Goal: Transaction & Acquisition: Book appointment/travel/reservation

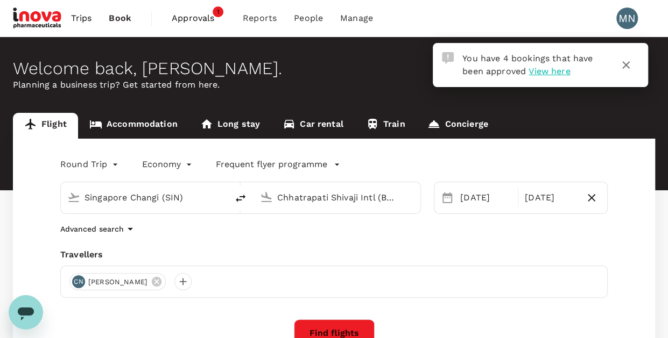
click at [162, 118] on link "Accommodation" at bounding box center [133, 126] width 111 height 26
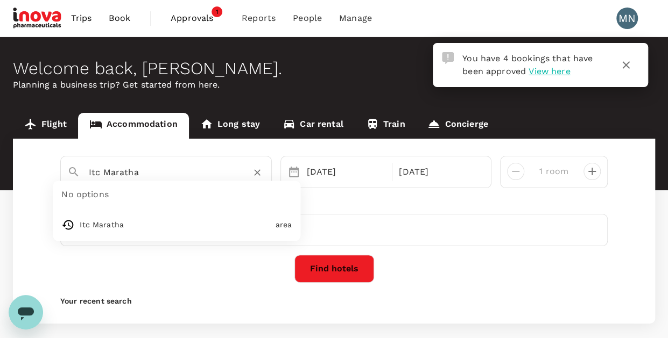
drag, startPoint x: 147, startPoint y: 168, endPoint x: 52, endPoint y: 167, distance: 95.8
click at [52, 167] on div "Itc Maratha No options Itc Maratha area 26 Oct 30 Oct 1 room Travellers Yon Sen…" at bounding box center [334, 231] width 642 height 185
click at [138, 174] on input "Itc Maratha" at bounding box center [162, 172] width 146 height 17
paste input "Dusit Thani Lakeview Cairo"
type input "Itc Maratha"
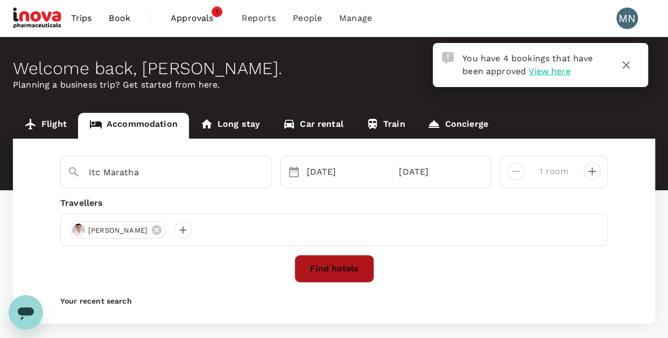
click at [346, 267] on button "Find hotels" at bounding box center [334, 269] width 80 height 28
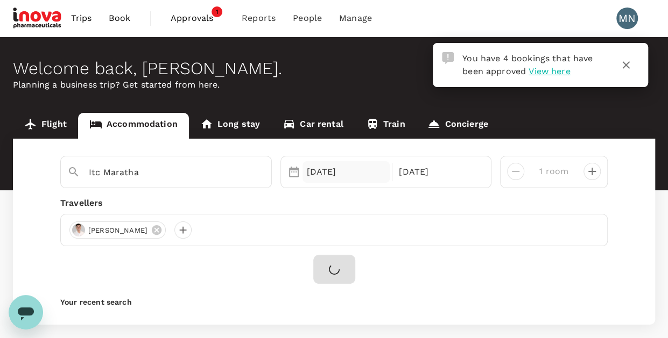
click at [345, 175] on div "26 Oct" at bounding box center [346, 172] width 88 height 22
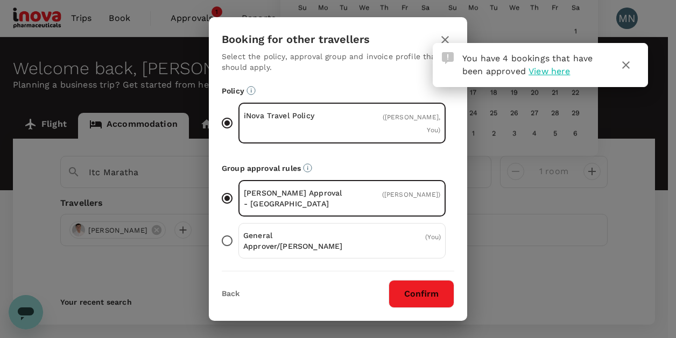
click at [626, 66] on icon "button" at bounding box center [626, 65] width 8 height 8
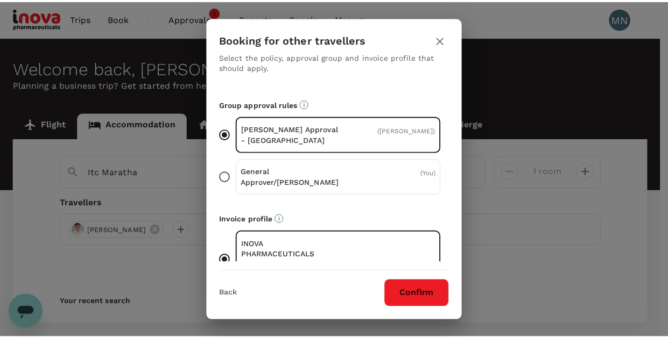
scroll to position [74, 0]
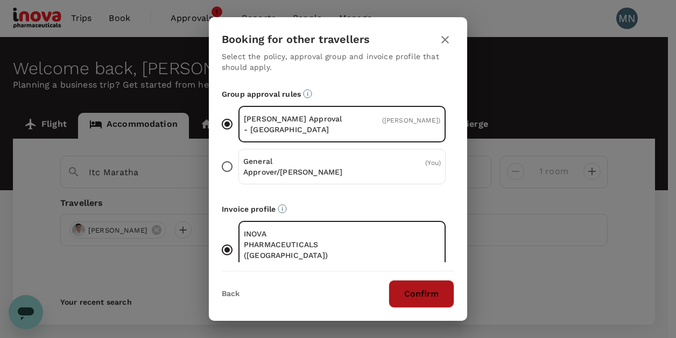
click at [444, 299] on button "Confirm" at bounding box center [421, 294] width 66 height 28
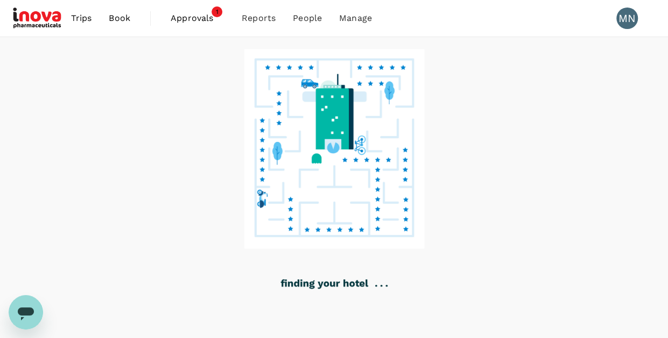
click at [440, 208] on div at bounding box center [334, 188] width 668 height 302
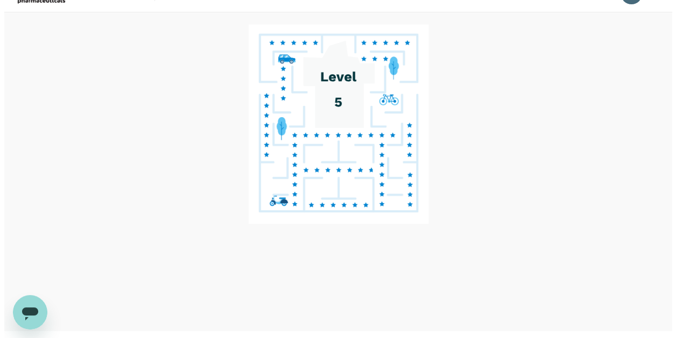
scroll to position [46, 0]
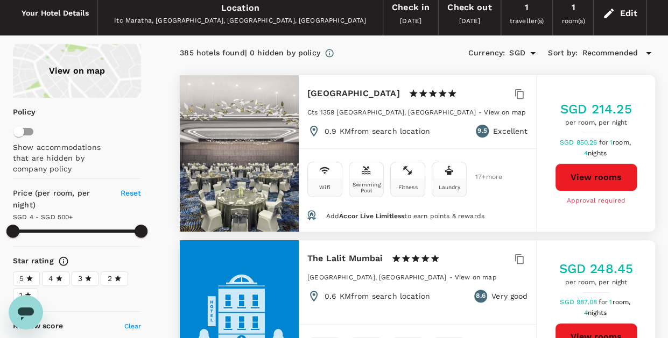
click at [635, 19] on div "Edit" at bounding box center [628, 13] width 18 height 15
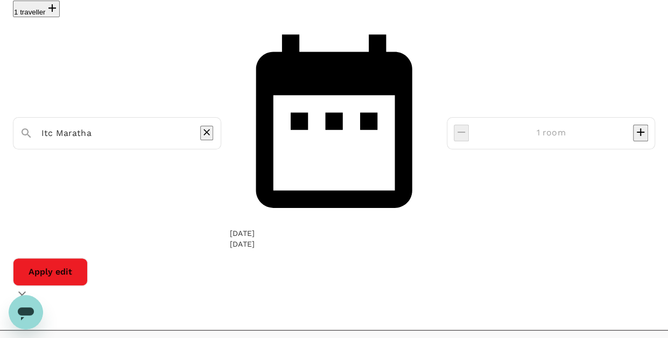
type input "499.33"
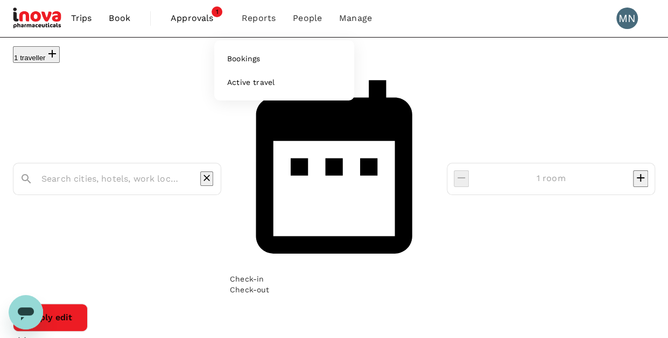
type input "Itc Maratha"
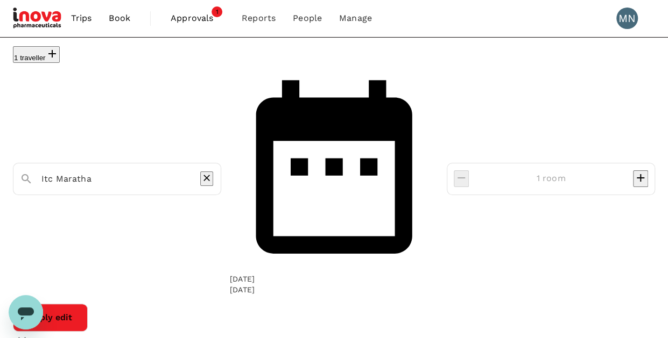
click at [212, 173] on icon "Clear" at bounding box center [206, 178] width 11 height 11
click at [33, 60] on button "1 traveller" at bounding box center [36, 54] width 47 height 17
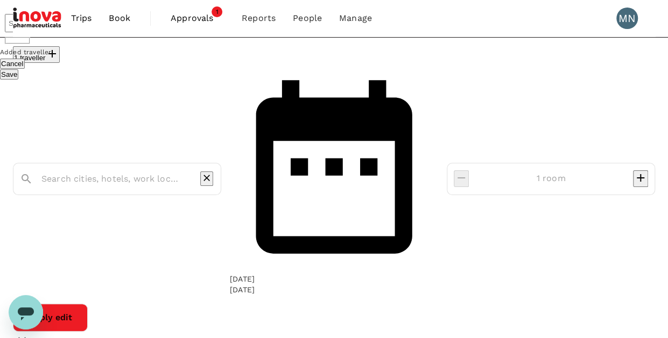
click at [21, 32] on input "text" at bounding box center [13, 23] width 16 height 18
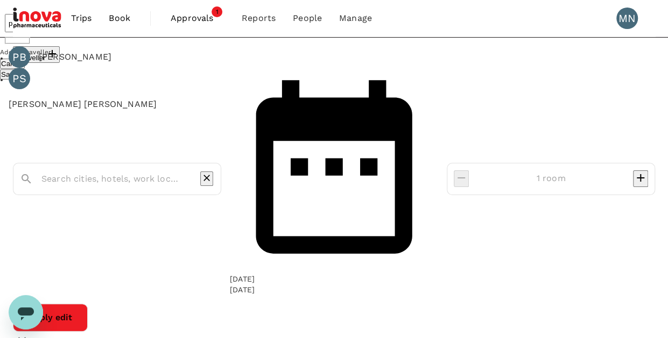
click at [79, 111] on div "Philip Narayan Sami" at bounding box center [78, 100] width 157 height 22
type input "Philip Narayan Sami"
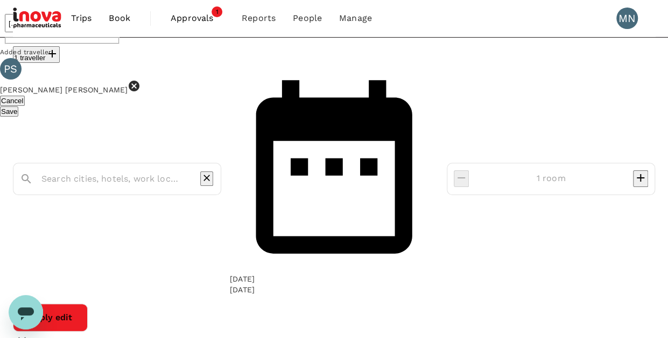
click at [18, 117] on button "Save" at bounding box center [9, 112] width 18 height 10
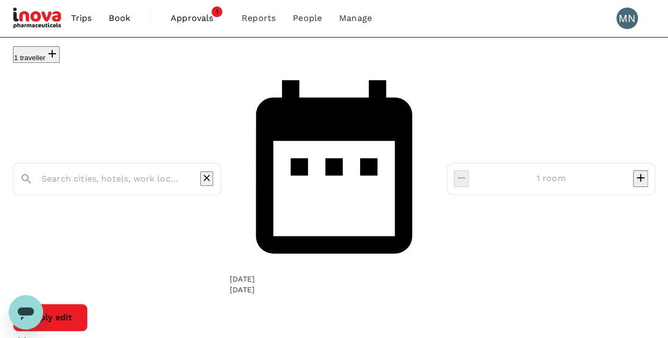
click at [113, 161] on div at bounding box center [112, 174] width 203 height 27
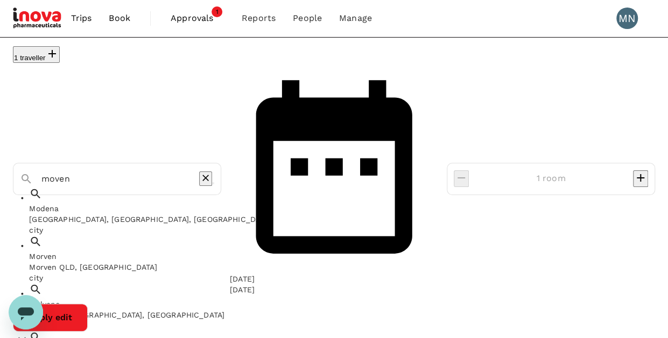
type input "moven"
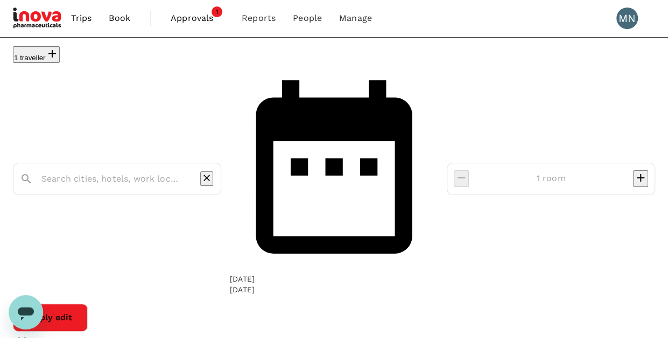
click at [115, 162] on div at bounding box center [123, 175] width 181 height 26
paste input "MOVENPICK Grand Plaza Media City"
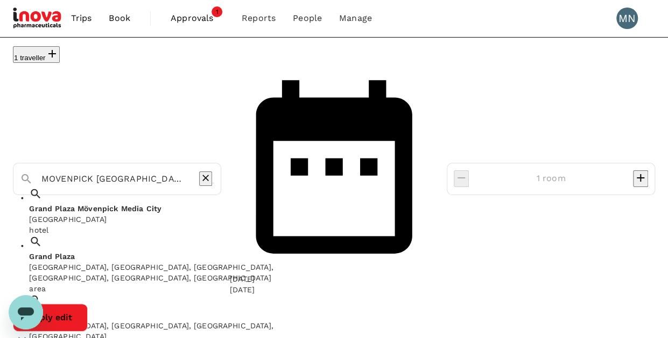
type input "MOVENPICK Grand Plaza Media City"
click at [254, 274] on div "26 Oct" at bounding box center [242, 279] width 25 height 11
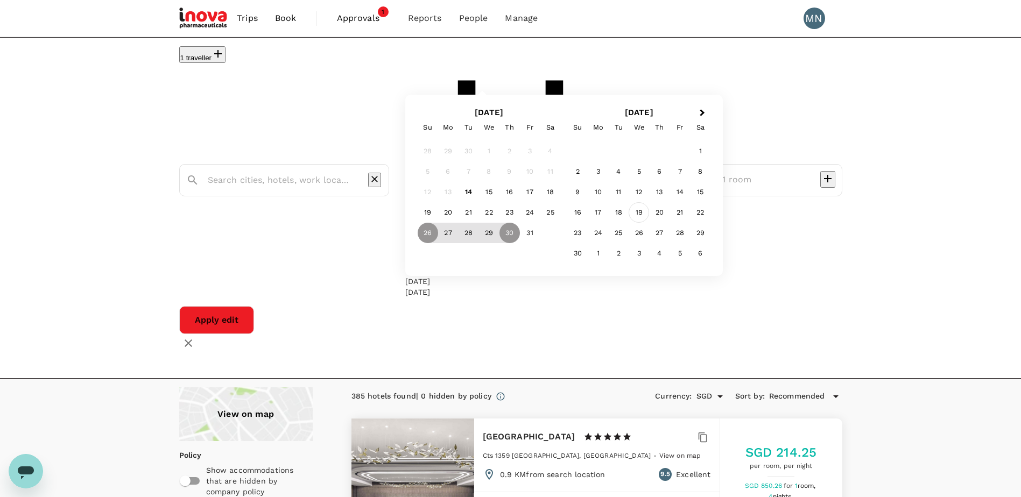
click at [649, 219] on div "19" at bounding box center [638, 212] width 20 height 20
click at [561, 223] on div "22" at bounding box center [550, 213] width 20 height 20
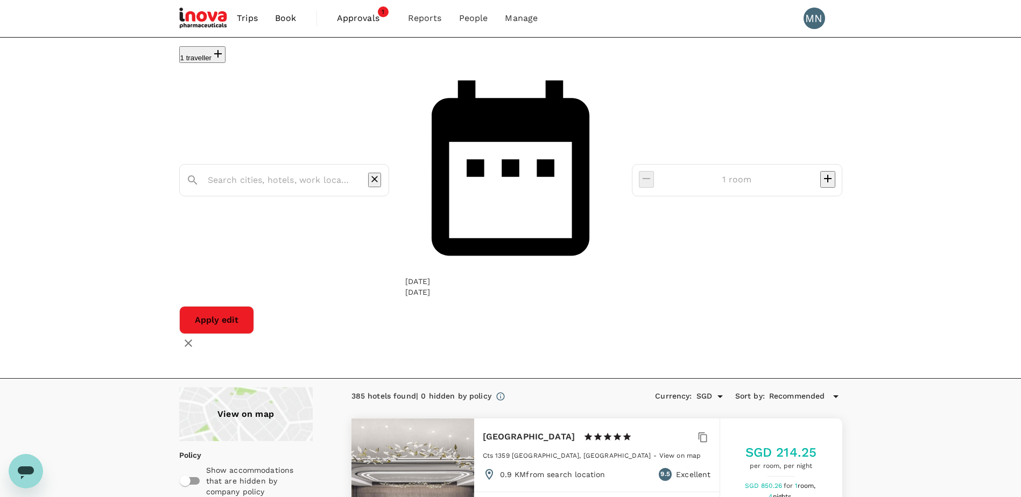
click at [254, 306] on button "Apply edit" at bounding box center [216, 320] width 75 height 28
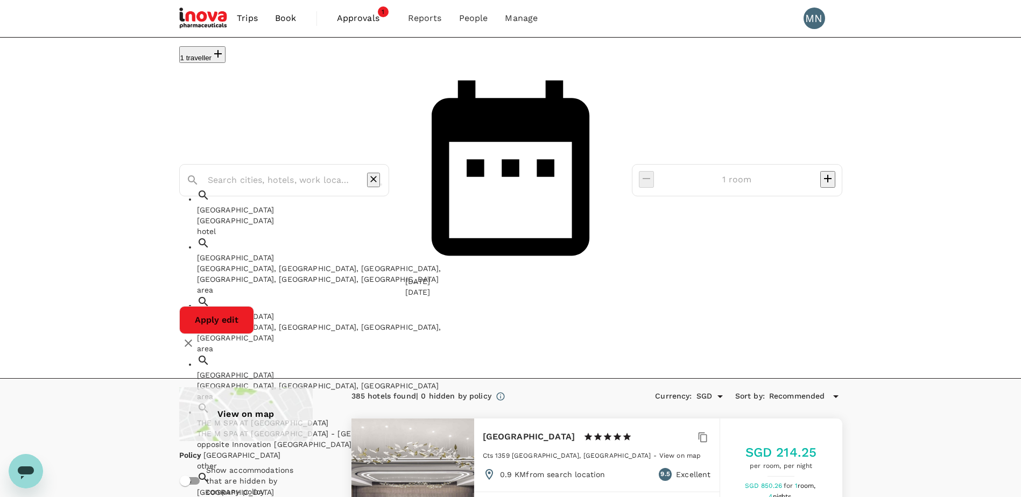
click at [352, 172] on input "text" at bounding box center [280, 180] width 145 height 17
click at [347, 215] on div "Grand Plaza Mövenpick Media City" at bounding box center [320, 220] width 247 height 11
type input "Grand Plaza Mövenpick Media City"
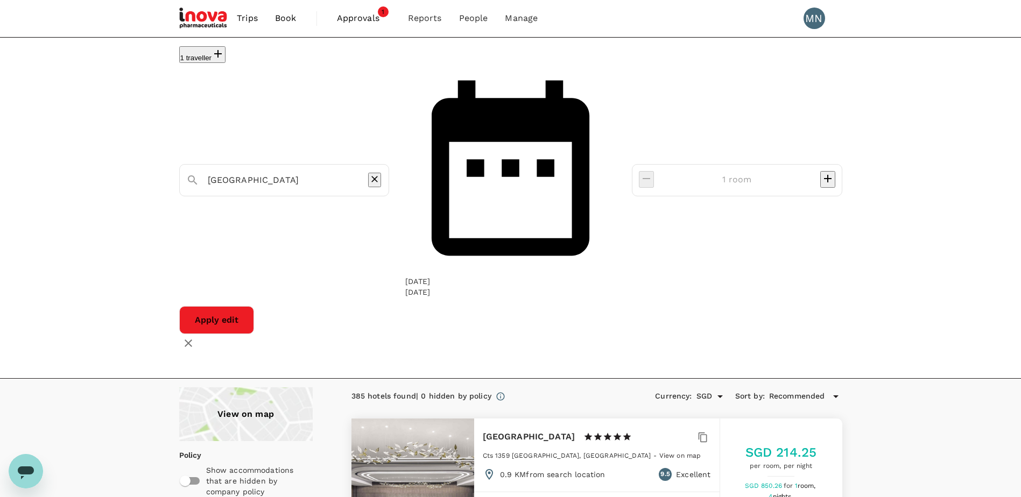
click at [254, 306] on button "Apply edit" at bounding box center [216, 320] width 75 height 28
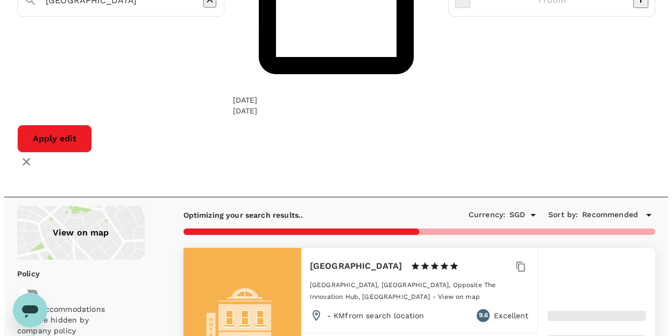
scroll to position [161, 0]
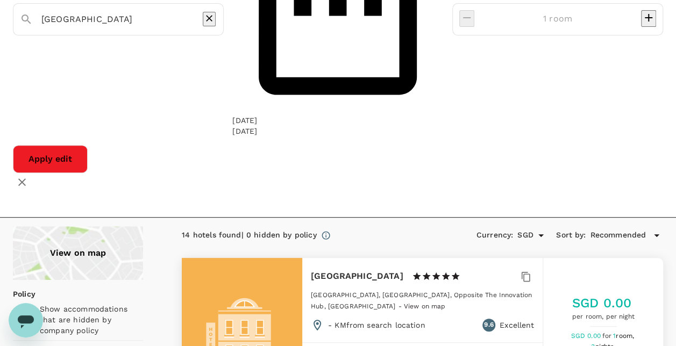
type input "499.37"
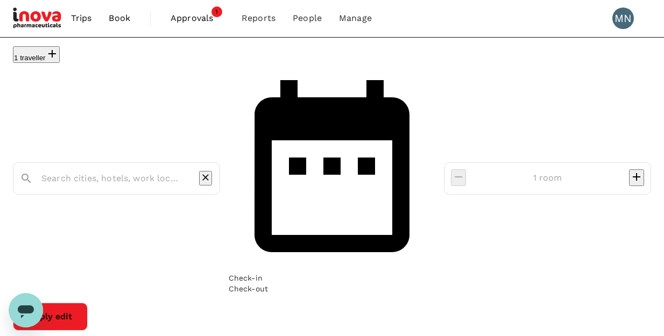
type input "Grand Plaza Mövenpick Media City"
type input "500"
click at [183, 170] on input "Grand Plaza Mövenpick Media City" at bounding box center [111, 178] width 141 height 17
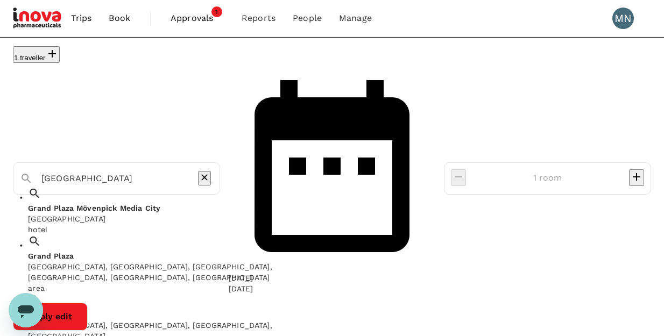
paste input "[GEOGRAPHIC_DATA] [GEOGRAPHIC_DATA]"
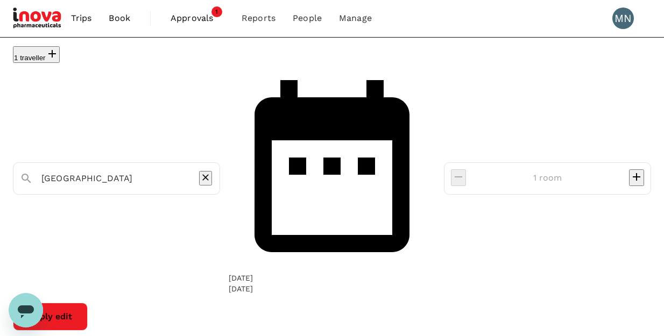
click at [253, 273] on div "19 Nov" at bounding box center [241, 278] width 25 height 11
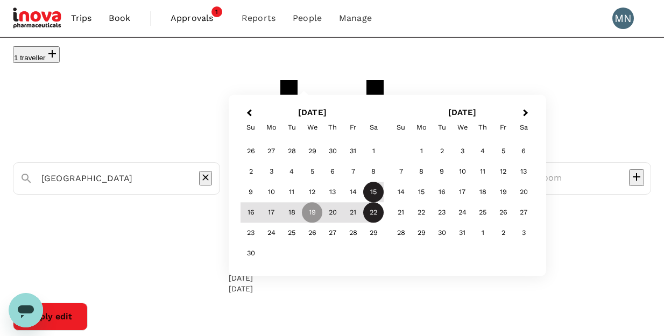
click at [384, 200] on div "15" at bounding box center [373, 192] width 20 height 20
click at [322, 215] on div "19" at bounding box center [312, 213] width 20 height 20
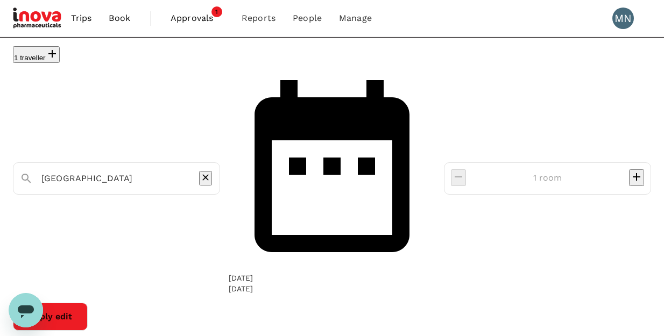
click at [88, 303] on button "Apply edit" at bounding box center [50, 317] width 75 height 28
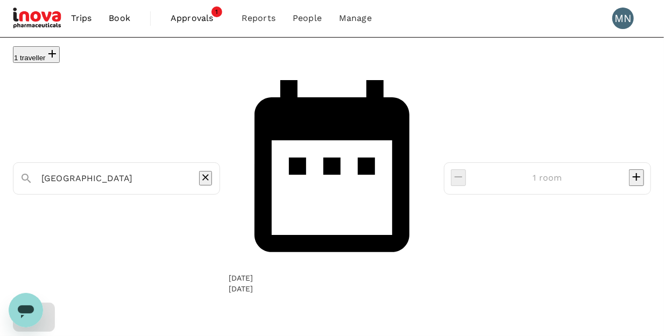
scroll to position [54, 0]
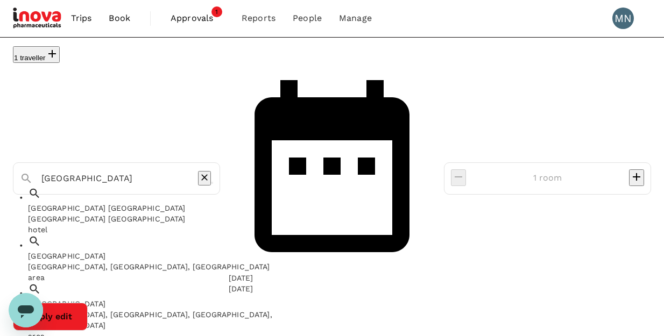
drag, startPoint x: 203, startPoint y: 88, endPoint x: 11, endPoint y: 87, distance: 192.6
click at [11, 161] on div "Grand Plaza Mövenpick Media City" at bounding box center [112, 174] width 202 height 27
paste input "[GEOGRAPHIC_DATA] [GEOGRAPHIC_DATA]"
click at [130, 214] on div "[GEOGRAPHIC_DATA] [GEOGRAPHIC_DATA]" at bounding box center [151, 219] width 247 height 11
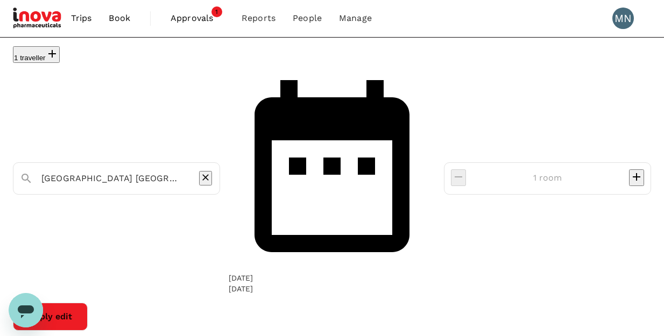
type input "[GEOGRAPHIC_DATA] [GEOGRAPHIC_DATA]"
click at [88, 303] on button "Apply edit" at bounding box center [50, 317] width 75 height 28
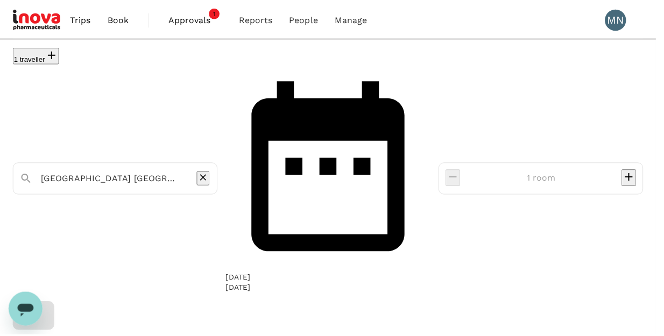
scroll to position [94, 0]
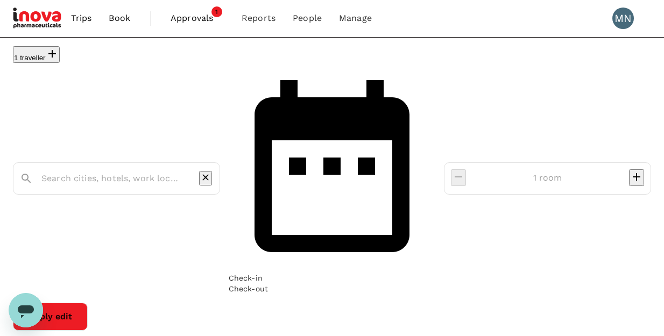
type input "SGD"
type input "[GEOGRAPHIC_DATA] [GEOGRAPHIC_DATA]"
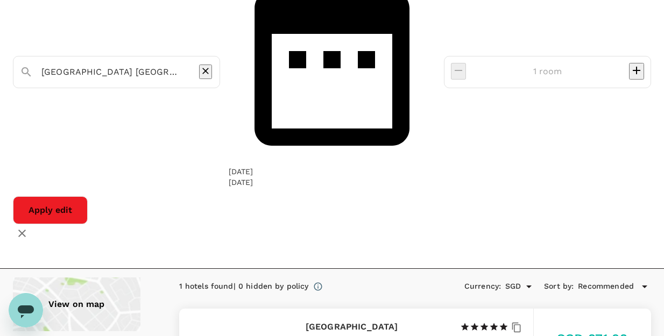
scroll to position [108, 0]
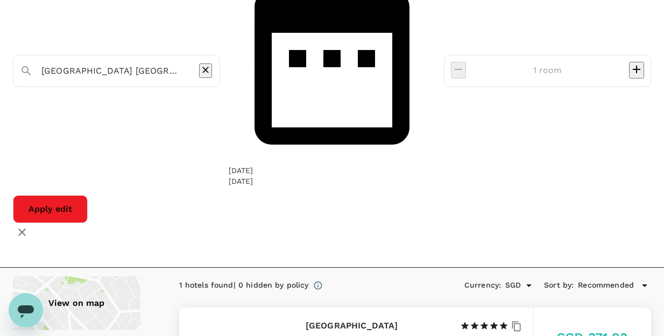
type input "435"
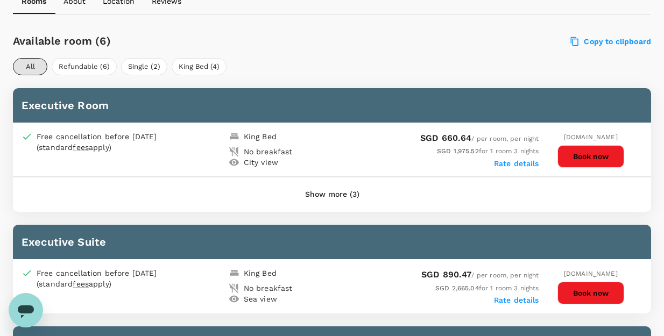
scroll to position [484, 0]
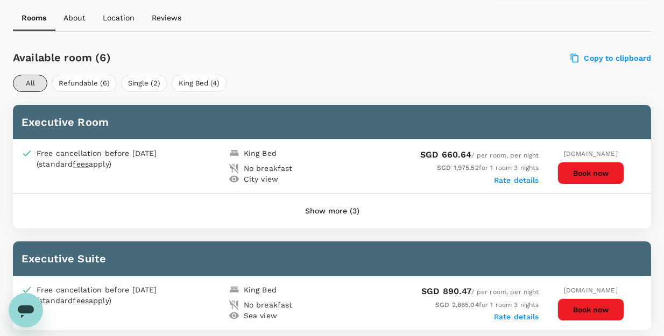
click at [340, 214] on button "Show more (3)" at bounding box center [332, 212] width 84 height 26
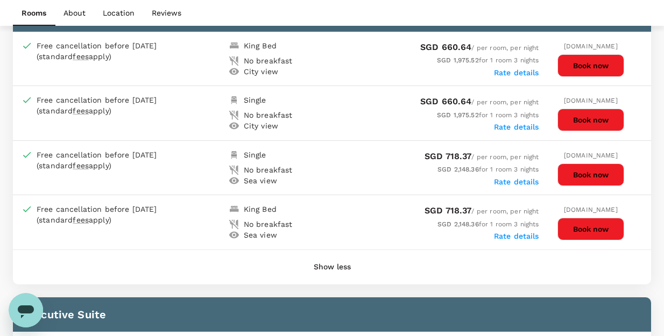
scroll to position [538, 0]
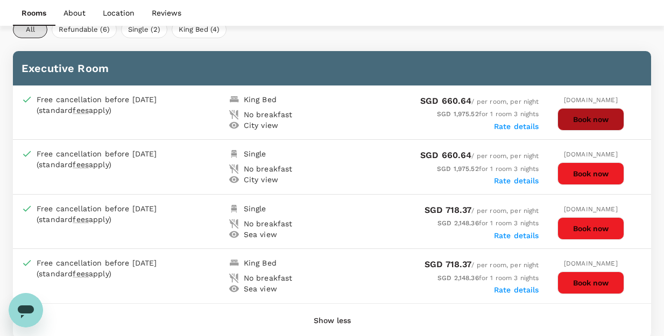
click at [589, 123] on button "Book now" at bounding box center [590, 119] width 67 height 23
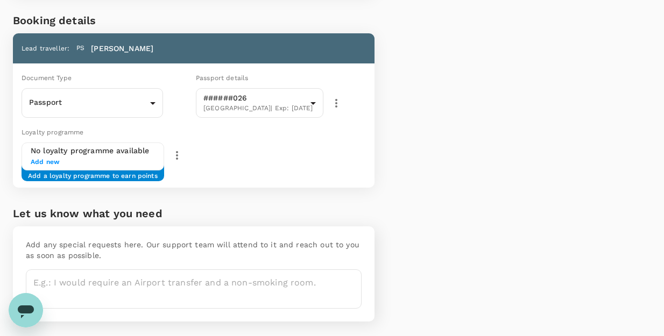
scroll to position [254, 0]
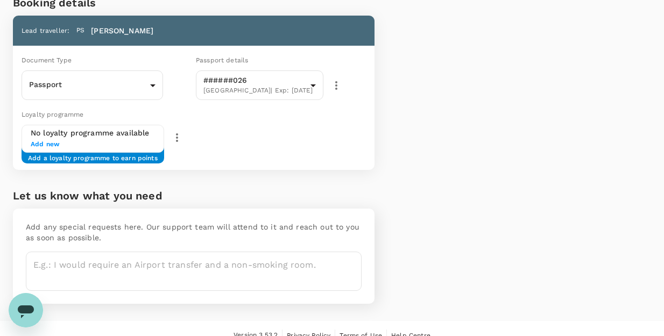
click at [498, 135] on div "Price Summary Total 3 night(s) x 1 room(s) SGD 1,975.52 Service fee SGD 2.25 To…" at bounding box center [512, 45] width 277 height 552
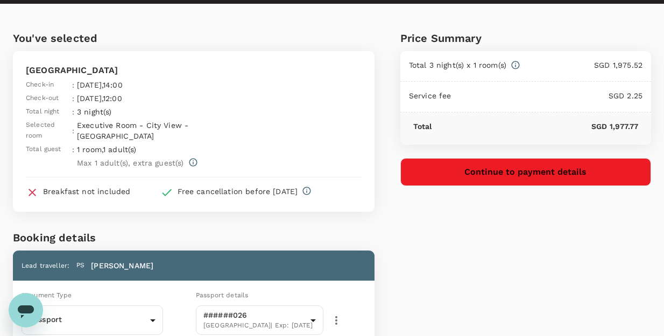
scroll to position [0, 0]
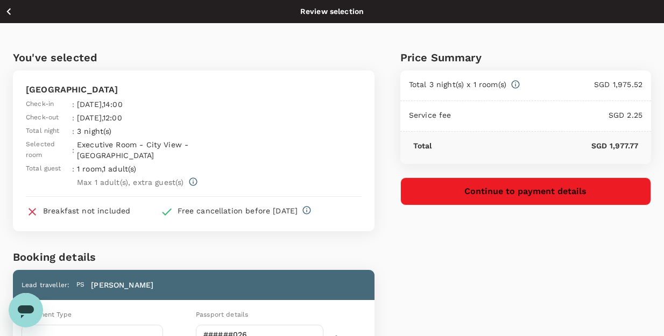
click at [0, 11] on html "Back to hotel details Review selection You've selected Grand Plaza Mövenpick Me…" at bounding box center [332, 302] width 664 height 605
click at [8, 9] on icon "button" at bounding box center [8, 11] width 13 height 13
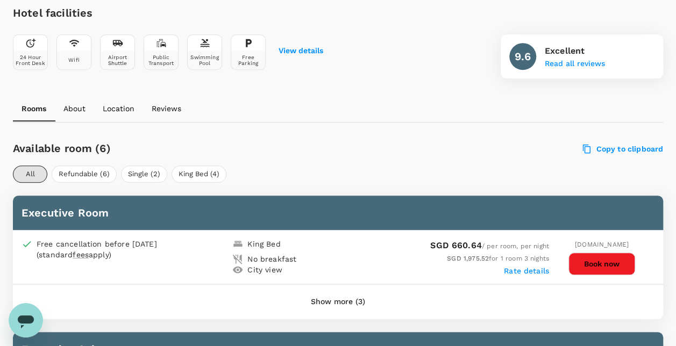
scroll to position [377, 0]
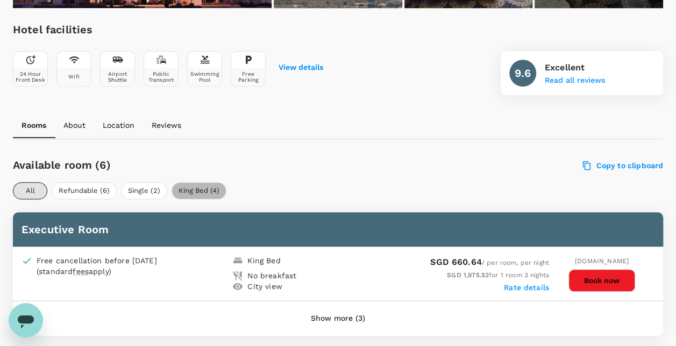
click at [202, 188] on button "King Bed (4)" at bounding box center [199, 190] width 55 height 17
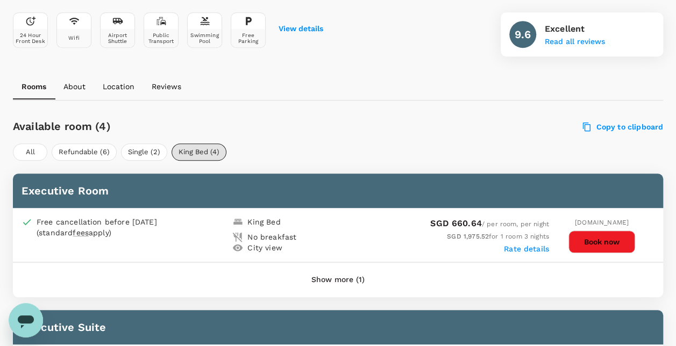
scroll to position [430, 0]
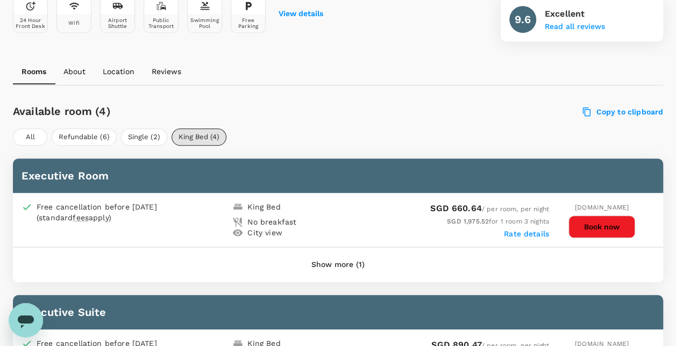
click at [352, 267] on button "Show more (1)" at bounding box center [337, 265] width 83 height 26
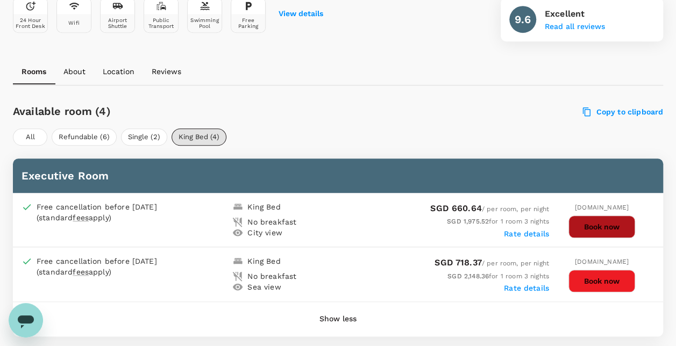
click at [606, 229] on button "Book now" at bounding box center [602, 227] width 67 height 23
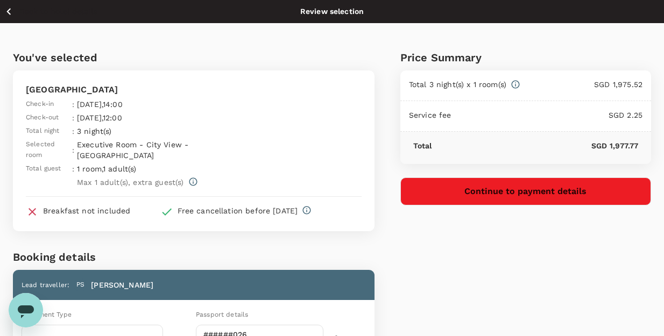
click at [11, 11] on icon "button" at bounding box center [8, 11] width 13 height 13
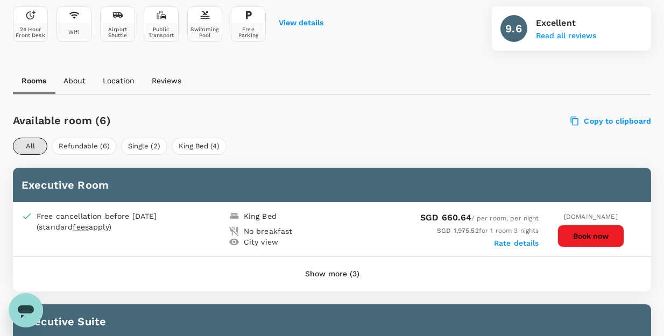
scroll to position [430, 0]
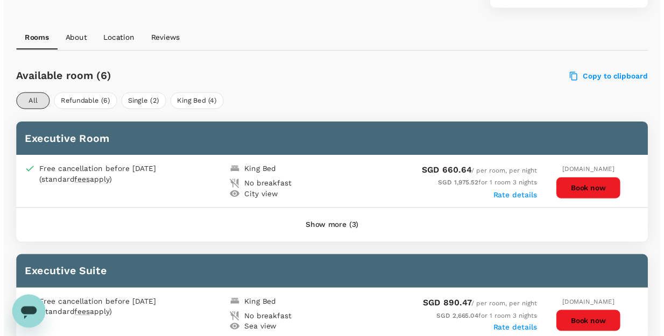
scroll to position [480, 0]
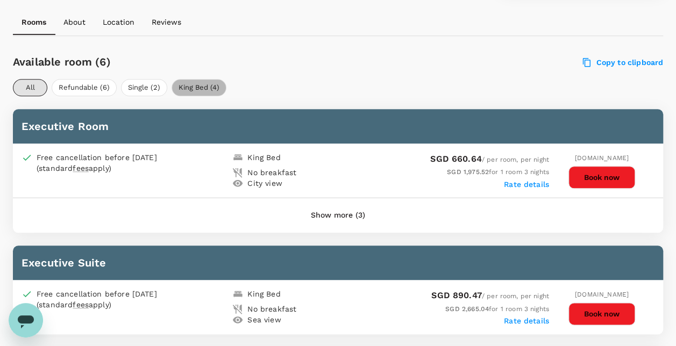
click at [207, 91] on button "King Bed (4)" at bounding box center [199, 87] width 55 height 17
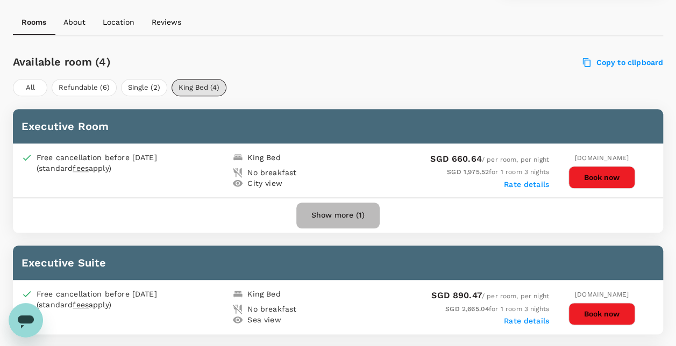
click at [331, 217] on button "Show more (1)" at bounding box center [337, 216] width 83 height 26
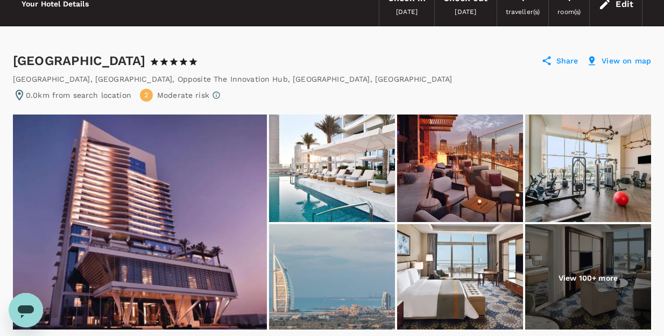
scroll to position [49, 0]
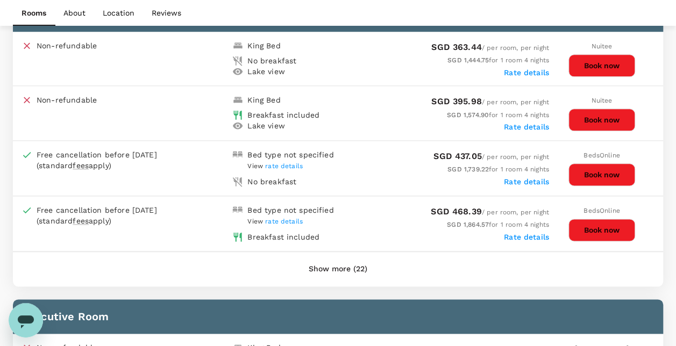
scroll to position [646, 0]
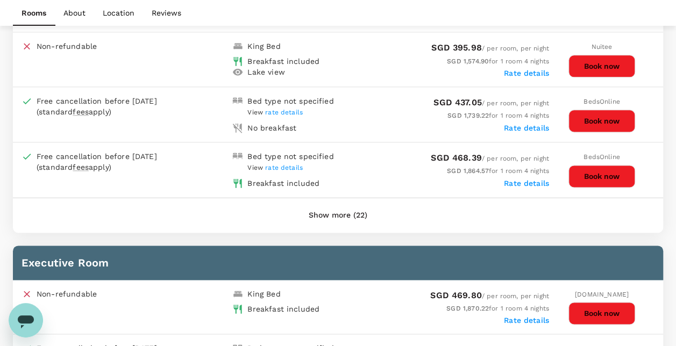
click at [330, 208] on button "Show more (22)" at bounding box center [338, 216] width 89 height 26
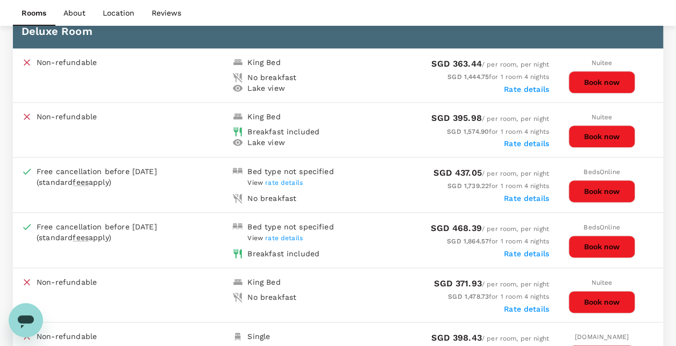
scroll to position [592, 0]
